Goal: Task Accomplishment & Management: Manage account settings

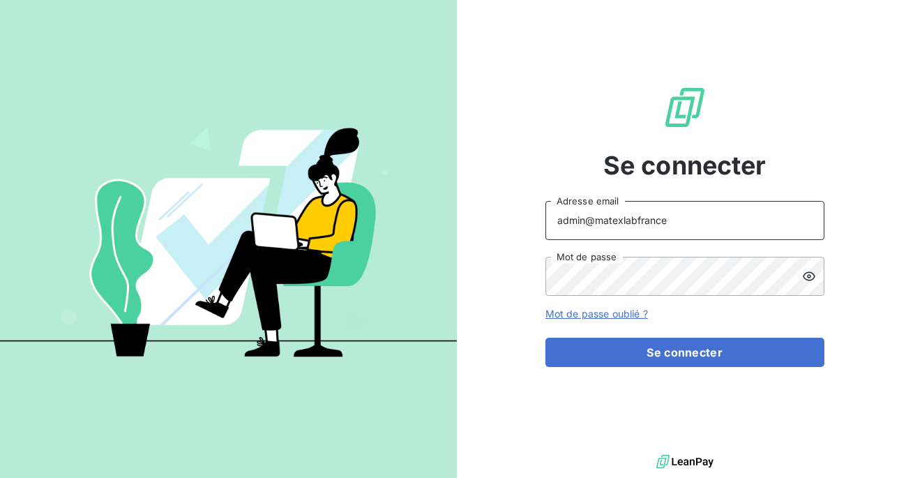
click at [673, 216] on input "admin@matexlabfrance" at bounding box center [685, 220] width 279 height 39
type input "admin@klygroupe"
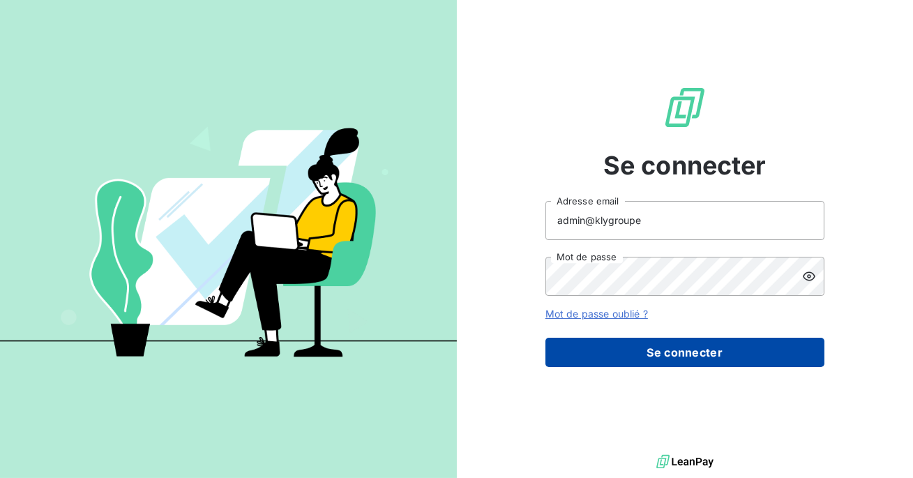
click at [674, 350] on button "Se connecter" at bounding box center [685, 352] width 279 height 29
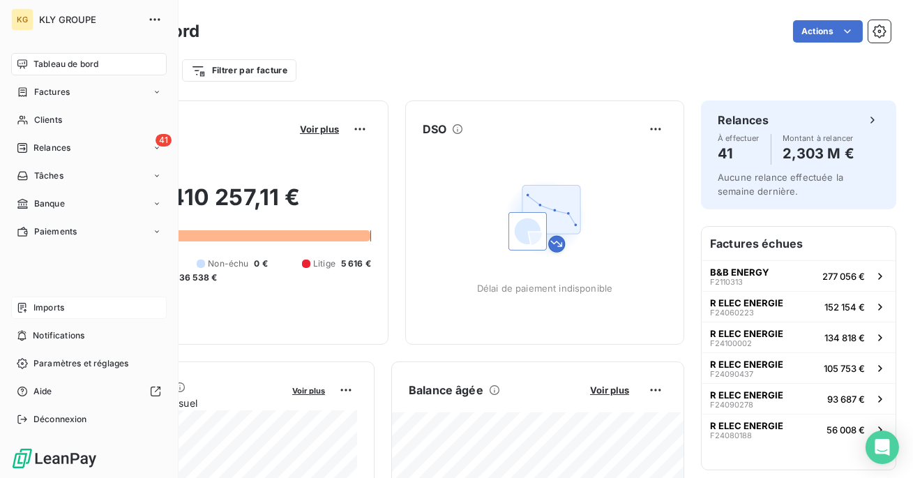
click at [29, 313] on div "Imports" at bounding box center [89, 308] width 156 height 22
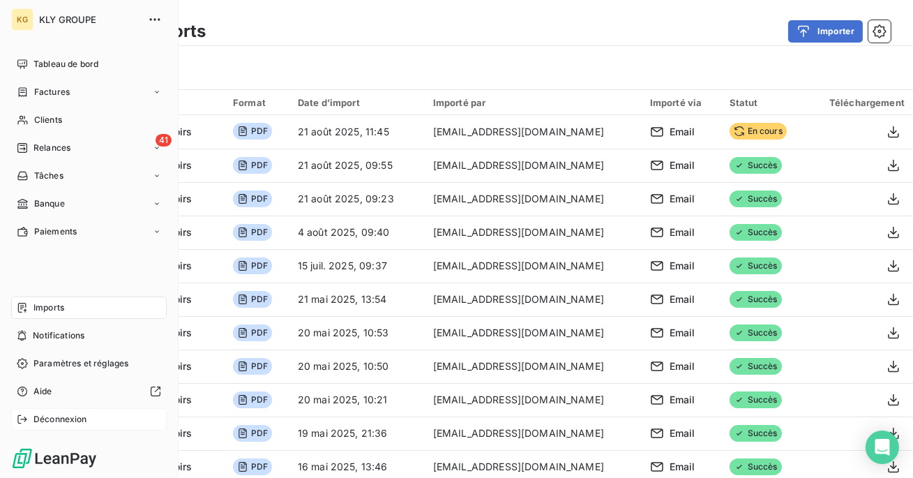
click at [33, 426] on div "Déconnexion" at bounding box center [89, 419] width 156 height 22
